Goal: Check status

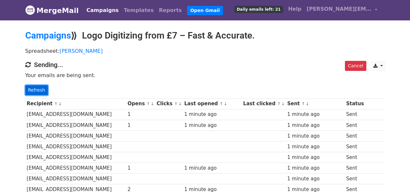
click at [38, 93] on link "Refresh" at bounding box center [36, 90] width 23 height 10
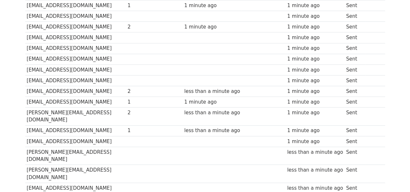
scroll to position [194, 0]
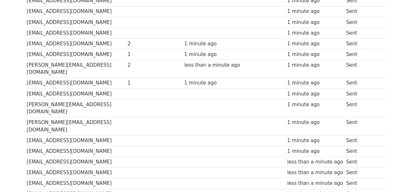
scroll to position [148, 0]
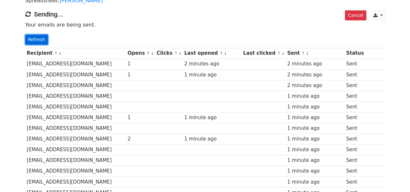
click at [37, 38] on link "Refresh" at bounding box center [36, 40] width 23 height 10
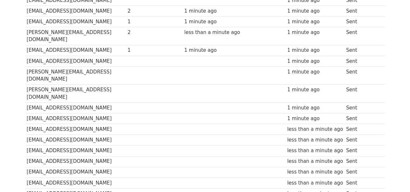
scroll to position [277, 0]
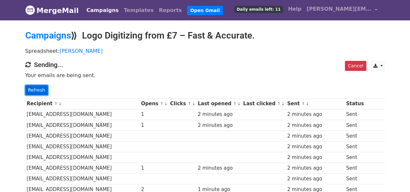
click at [33, 88] on link "Refresh" at bounding box center [36, 90] width 23 height 10
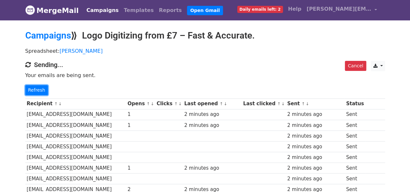
click at [33, 88] on link "Refresh" at bounding box center [36, 90] width 23 height 10
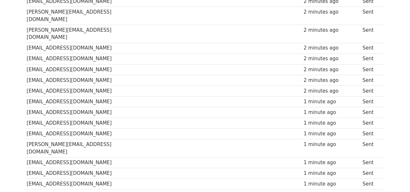
scroll to position [276, 0]
